Goal: Information Seeking & Learning: Find specific fact

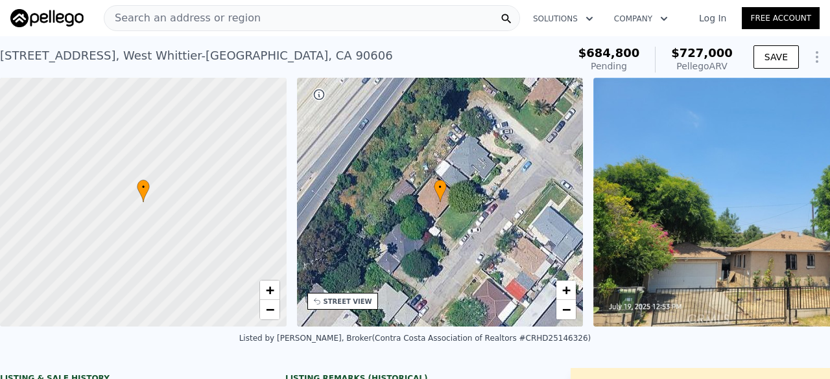
click at [185, 23] on span "Search an address or region" at bounding box center [182, 18] width 156 height 16
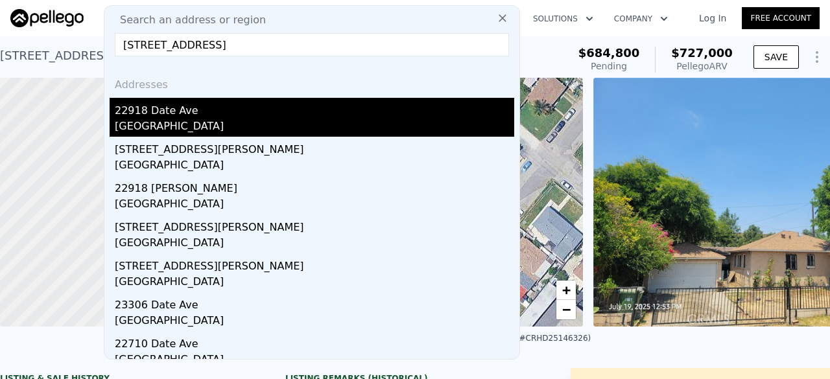
type input "[STREET_ADDRESS]"
click at [160, 123] on div "[GEOGRAPHIC_DATA]" at bounding box center [314, 128] width 399 height 18
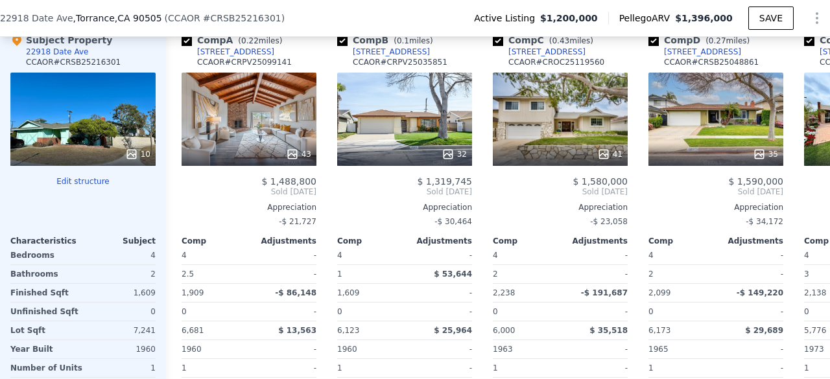
scroll to position [1309, 0]
click at [402, 123] on div "32" at bounding box center [404, 119] width 135 height 93
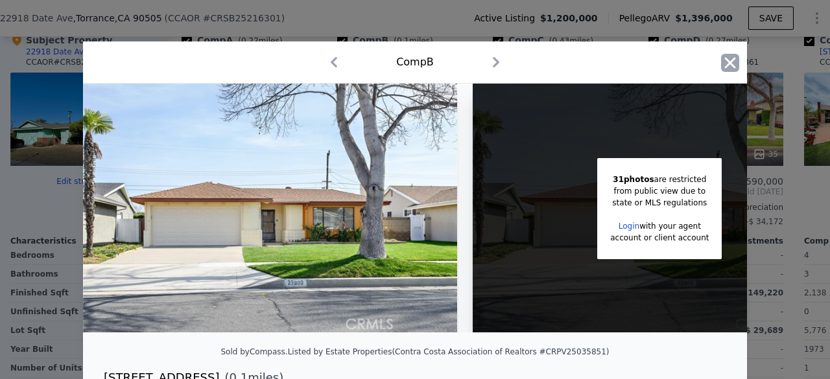
click at [721, 62] on icon "button" at bounding box center [730, 63] width 18 height 18
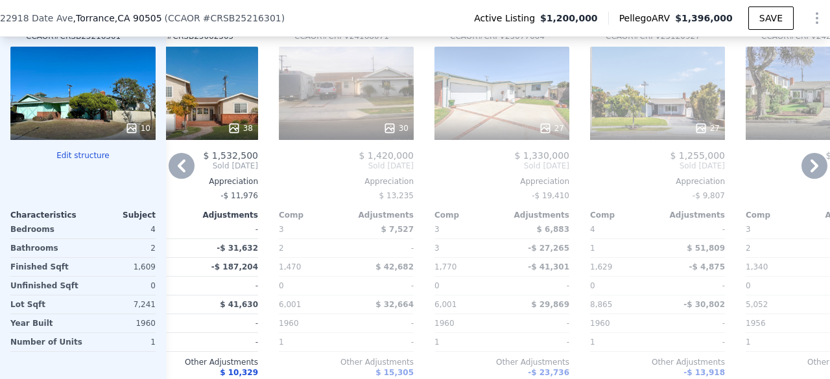
scroll to position [1275, 0]
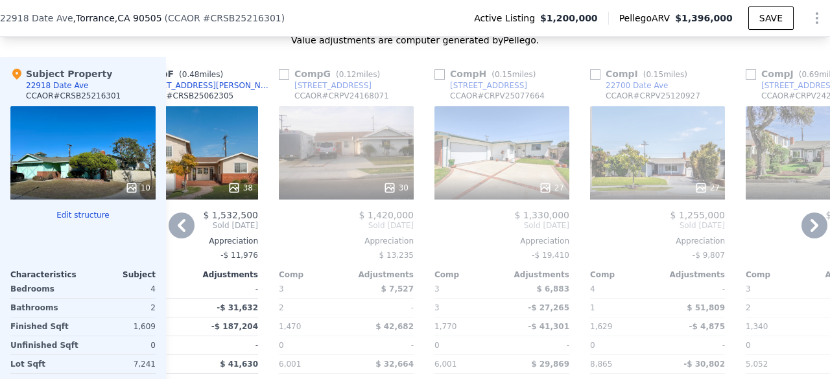
click at [495, 195] on div "27" at bounding box center [502, 188] width 124 height 13
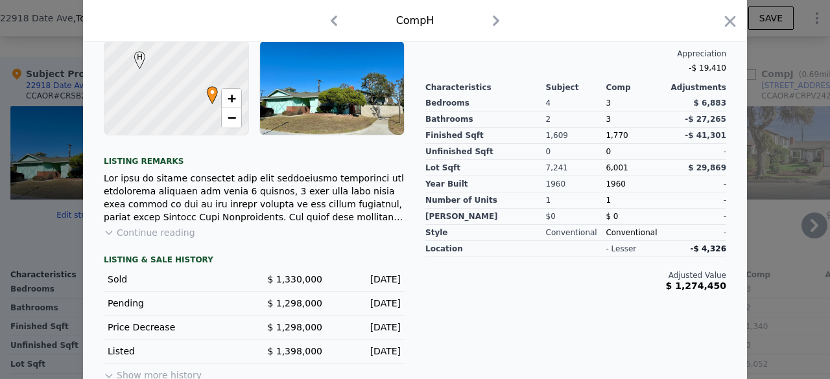
scroll to position [418, 0]
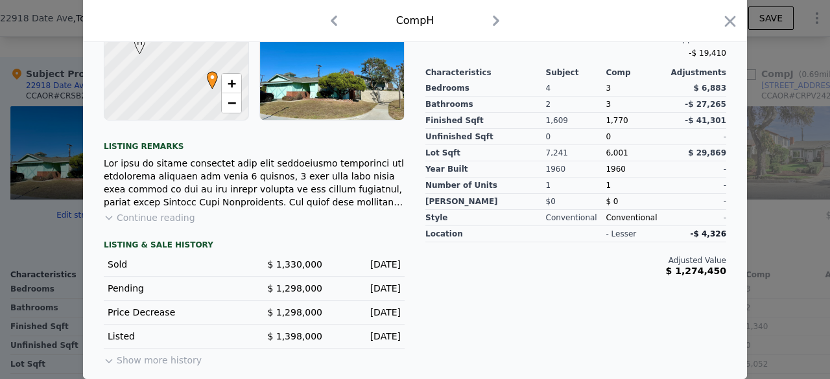
click at [125, 220] on button "Continue reading" at bounding box center [149, 217] width 91 height 13
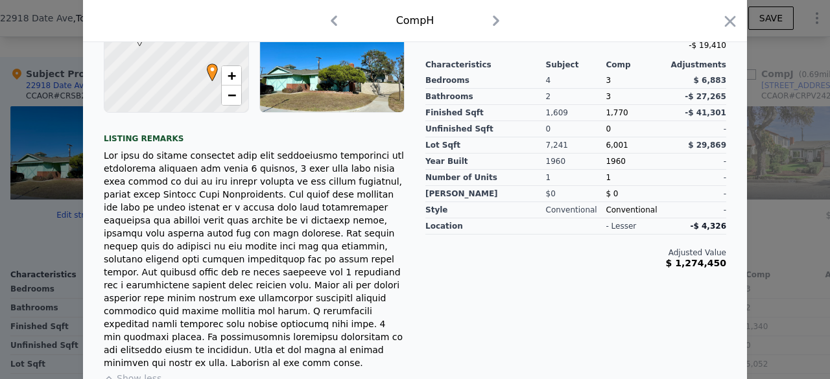
scroll to position [0, 0]
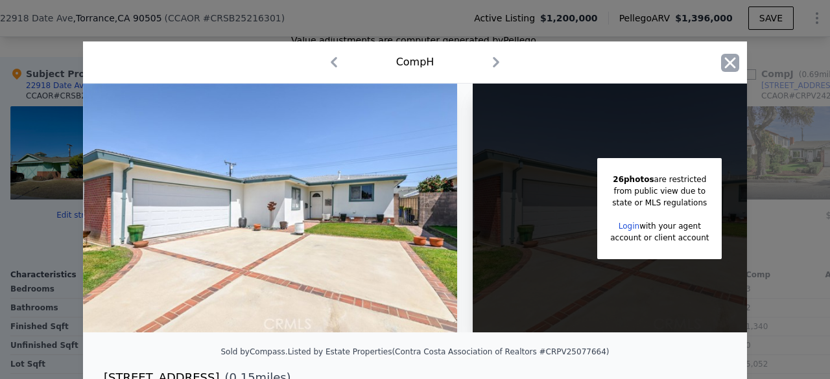
click at [725, 65] on icon "button" at bounding box center [730, 62] width 11 height 11
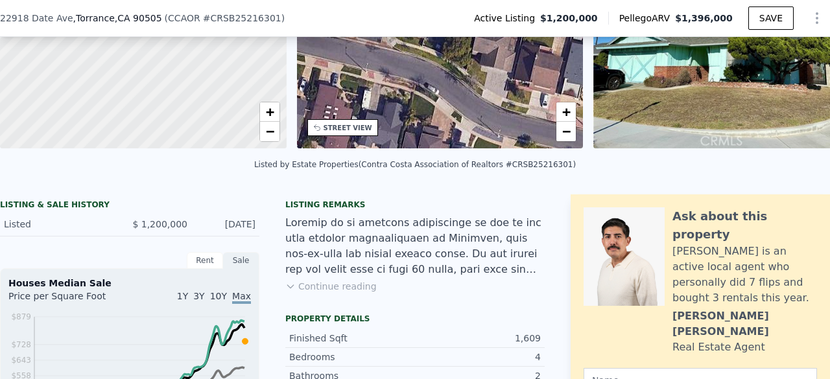
scroll to position [174, 0]
drag, startPoint x: 500, startPoint y: 173, endPoint x: 538, endPoint y: 181, distance: 39.0
click at [538, 181] on div "Listed by Estate Properties (Contra Costa Association of Realtors #CRSB25216301)" at bounding box center [415, 168] width 830 height 31
click at [523, 169] on div "Listed by Estate Properties (Contra Costa Association of Realtors #CRSB25216301)" at bounding box center [415, 164] width 322 height 9
drag, startPoint x: 503, startPoint y: 172, endPoint x: 540, endPoint y: 173, distance: 37.6
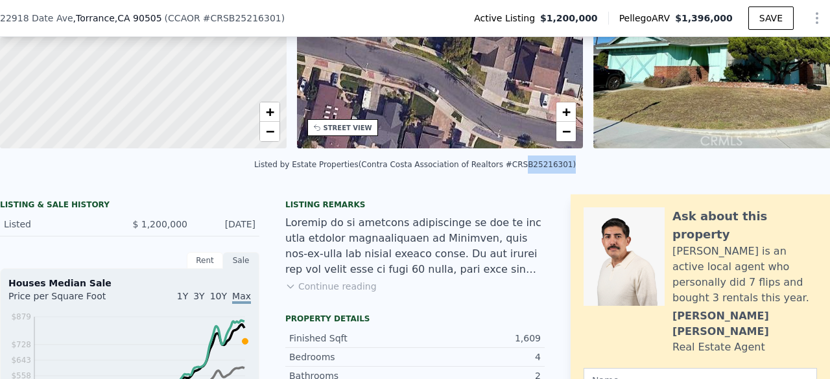
click at [540, 169] on div "Listed by Estate Properties (Contra Costa Association of Realtors #CRSB25216301)" at bounding box center [415, 164] width 322 height 9
copy div "SB25216301"
